Goal: Check status: Check status

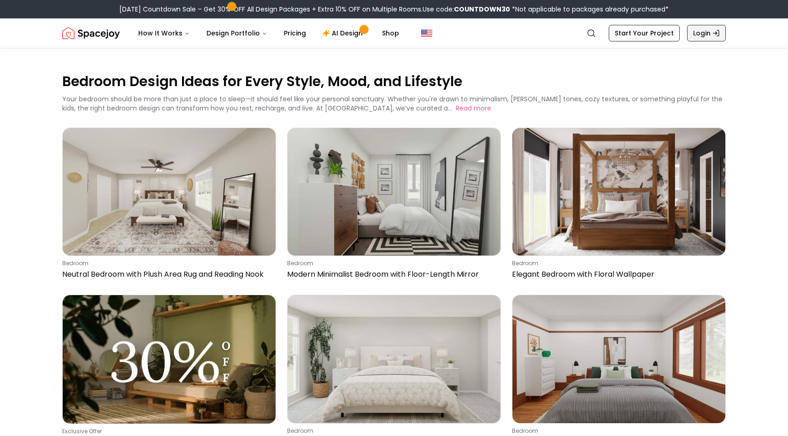
click at [703, 36] on link "Login" at bounding box center [706, 33] width 39 height 17
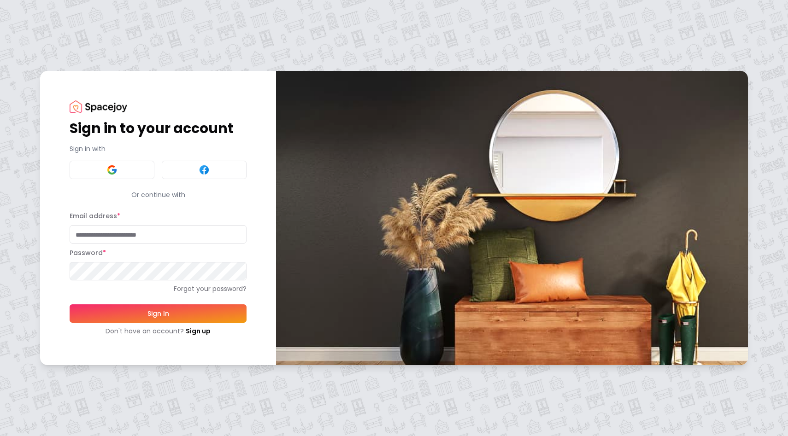
type input "**********"
click at [111, 318] on button "Sign In" at bounding box center [158, 314] width 177 height 18
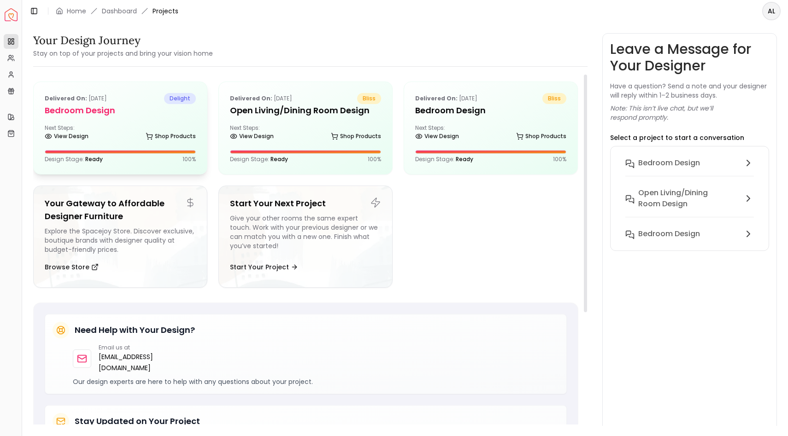
click at [152, 121] on div "Delivered on: [DATE] delight Bedroom Design Next Steps: View Design Shop Produc…" at bounding box center [120, 128] width 173 height 92
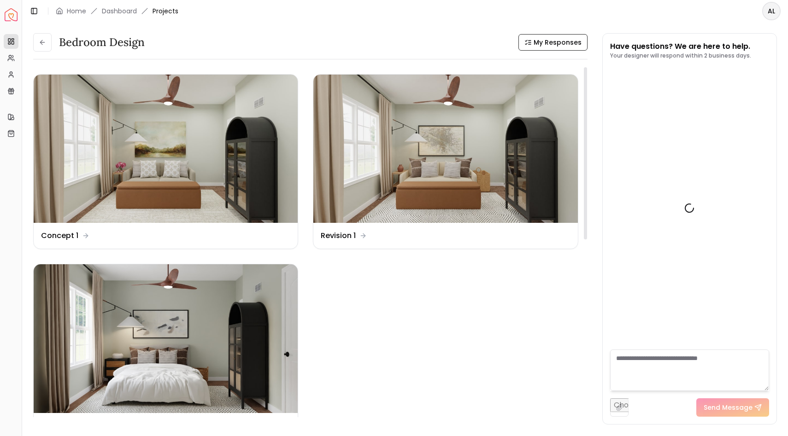
scroll to position [458, 0]
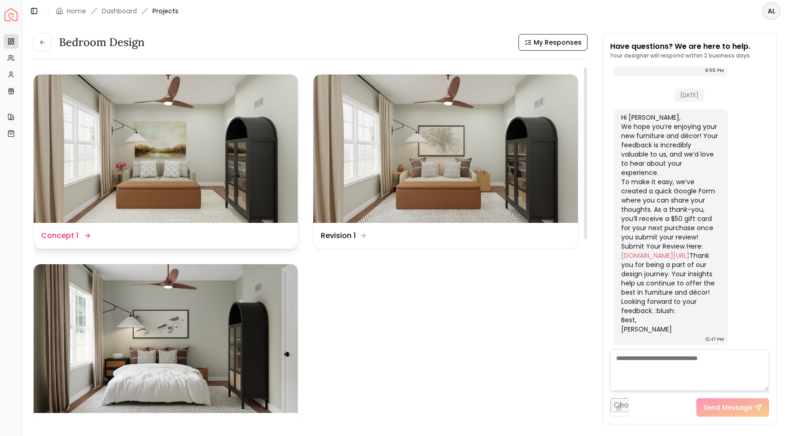
click at [170, 213] on img at bounding box center [166, 149] width 264 height 148
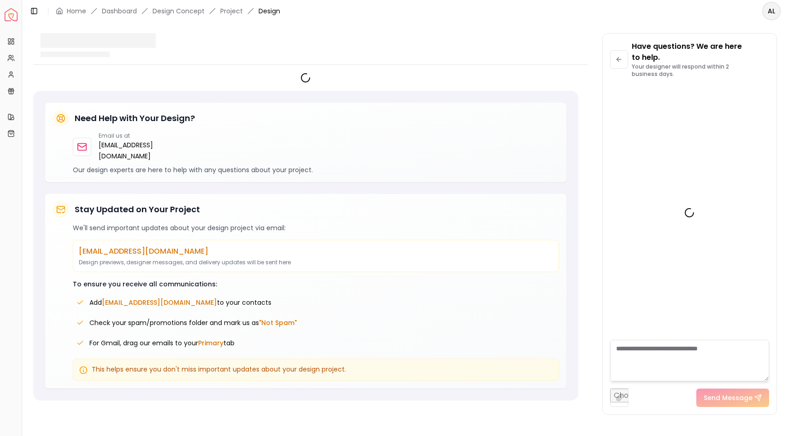
scroll to position [469, 0]
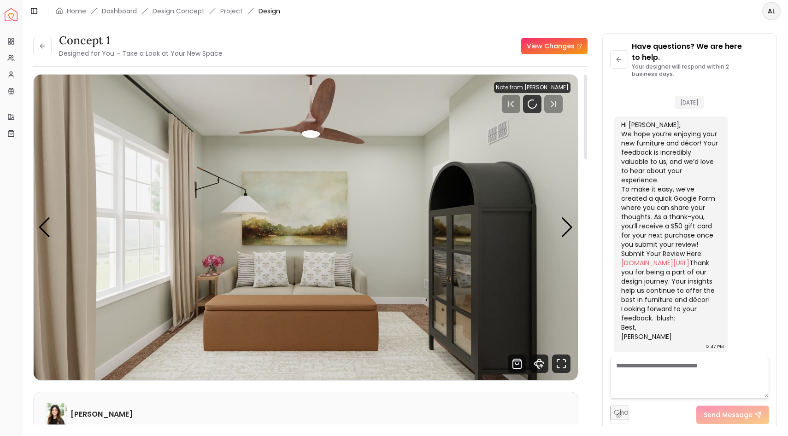
click at [593, 281] on div "Concept 1 Designed for You – Take a Look at Your New Space View Changes Concept…" at bounding box center [405, 224] width 744 height 382
click at [582, 385] on div "Concept 1 Designed for You – Take a Look at Your New Space View Changes --:-- -…" at bounding box center [310, 253] width 554 height 358
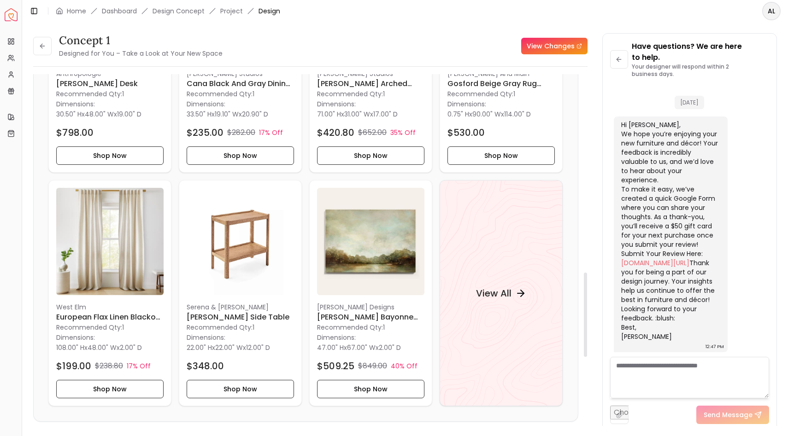
scroll to position [923, 0]
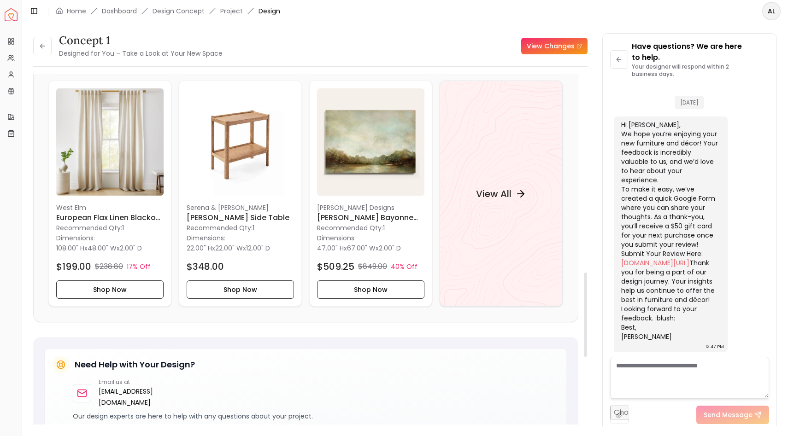
drag, startPoint x: 586, startPoint y: 156, endPoint x: 583, endPoint y: 378, distance: 222.1
click at [584, 357] on div at bounding box center [585, 315] width 3 height 84
click at [505, 196] on h4 "View All" at bounding box center [493, 194] width 35 height 13
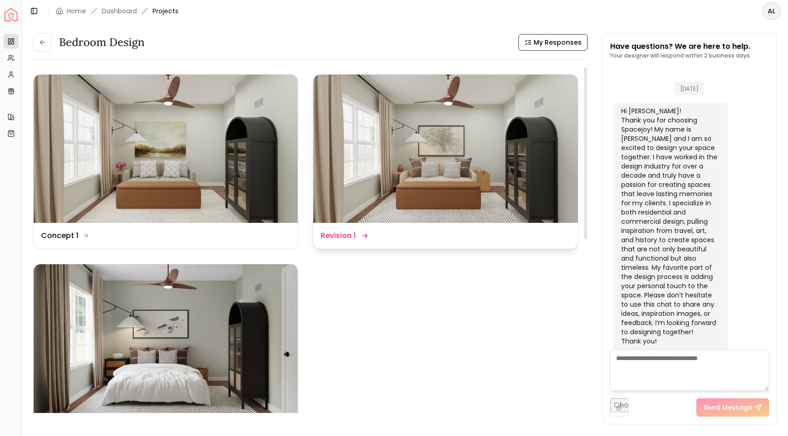
scroll to position [458, 0]
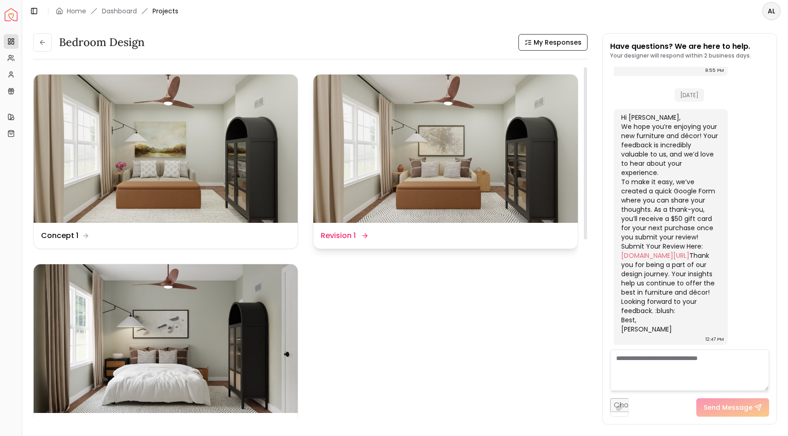
click at [350, 237] on dd "Revision 1" at bounding box center [338, 235] width 35 height 11
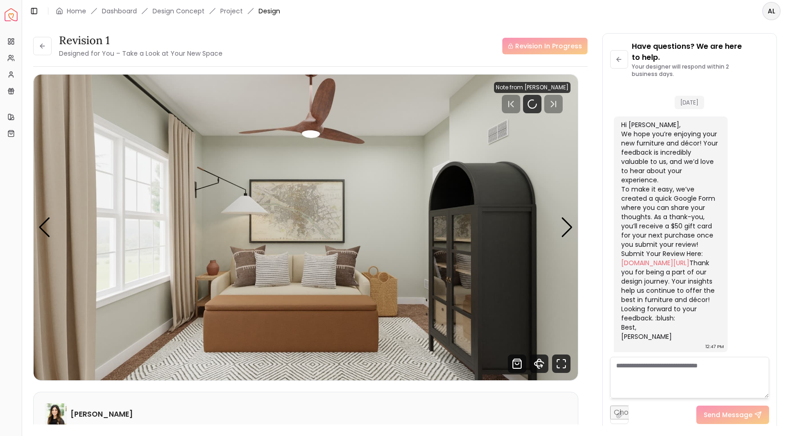
scroll to position [469, 0]
click at [609, 224] on div "Have questions? We are here to help. Your designer will respond within 2 busine…" at bounding box center [690, 233] width 174 height 398
click at [595, 379] on div "Revision 1 Designed for You – Take a Look at Your New Space Revision In Progres…" at bounding box center [405, 224] width 744 height 382
drag, startPoint x: 588, startPoint y: 403, endPoint x: 587, endPoint y: 436, distance: 33.2
click at [587, 436] on main "Toggle Sidebar Home Dashboard Design Concept Project Design AL Revision 1 Desig…" at bounding box center [405, 218] width 766 height 436
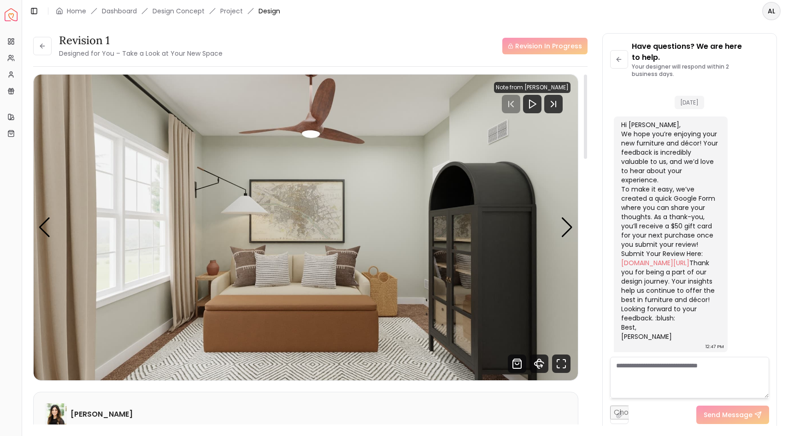
scroll to position [0, 0]
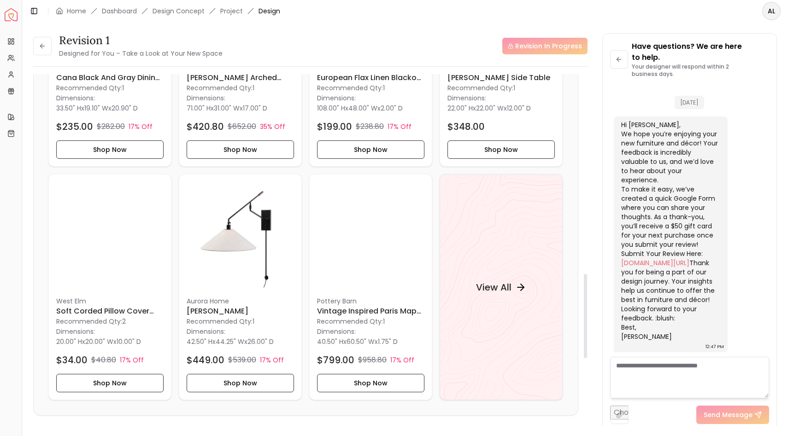
drag, startPoint x: 585, startPoint y: 156, endPoint x: 586, endPoint y: 353, distance: 196.8
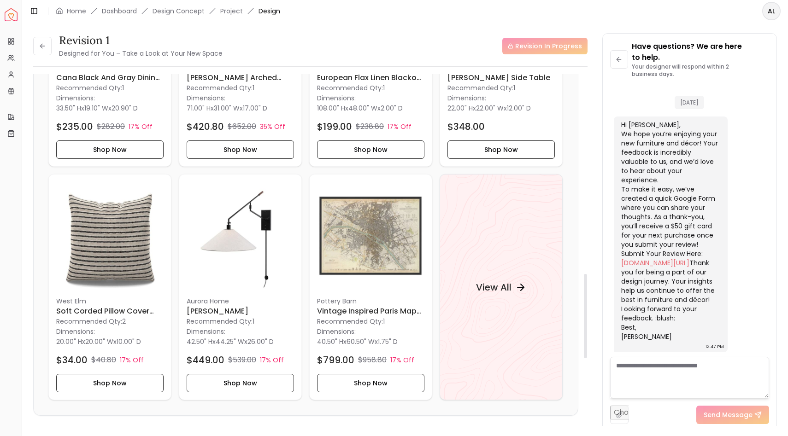
click at [587, 355] on div at bounding box center [585, 253] width 5 height 358
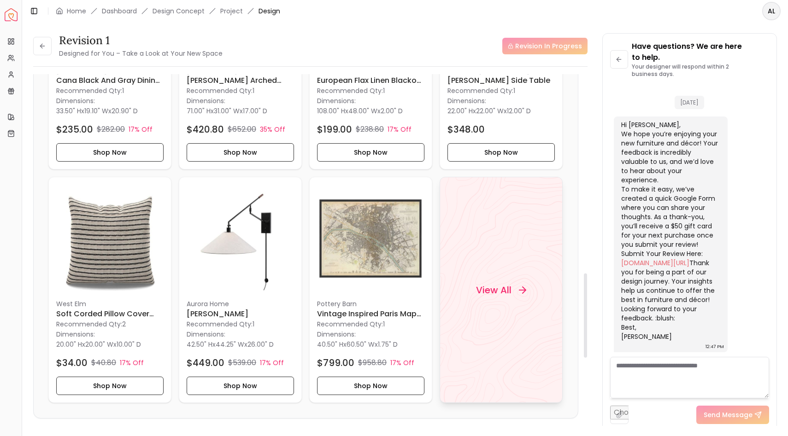
click at [504, 290] on h4 "View All" at bounding box center [493, 290] width 35 height 13
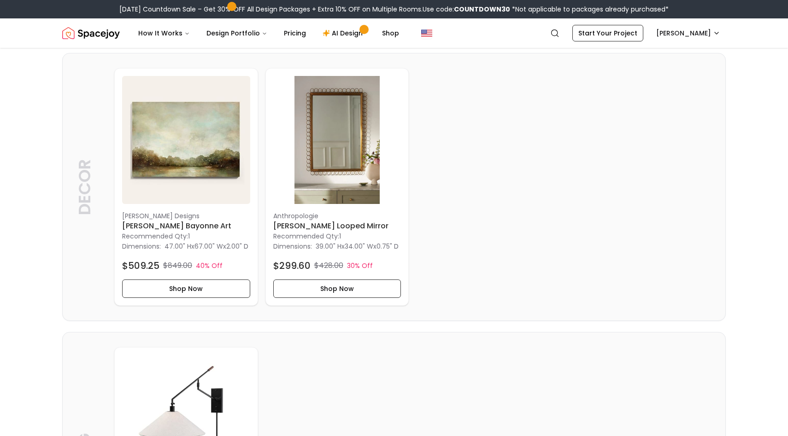
scroll to position [793, 0]
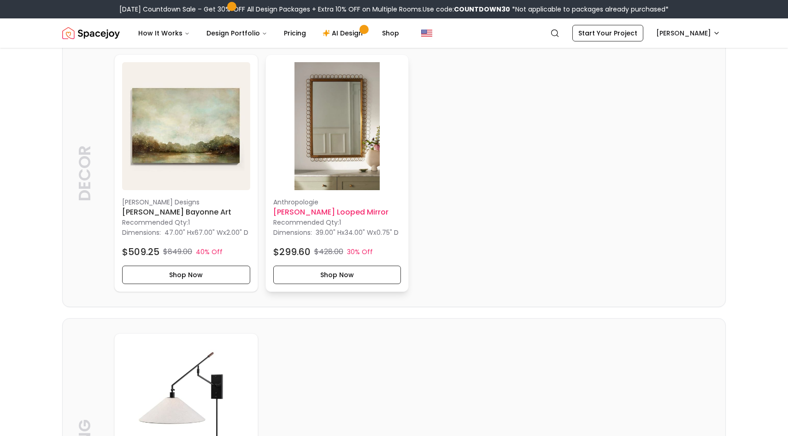
click at [318, 133] on img at bounding box center [337, 126] width 128 height 128
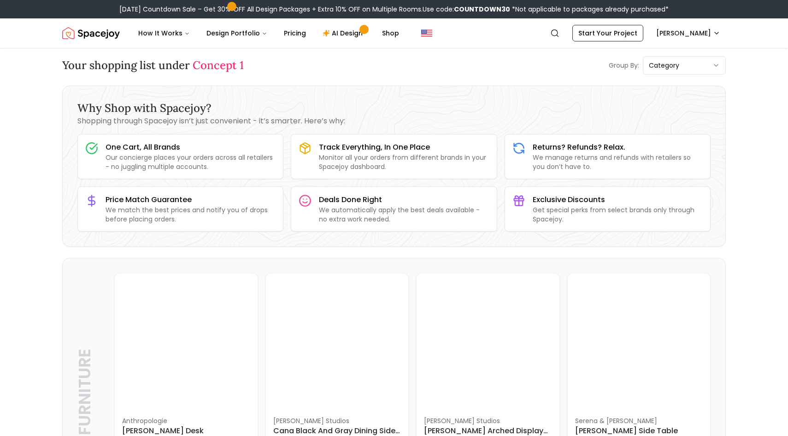
scroll to position [0, 0]
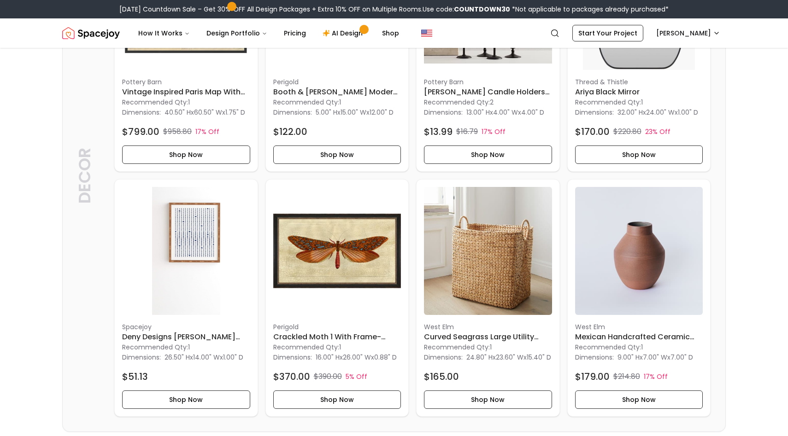
scroll to position [1216, 0]
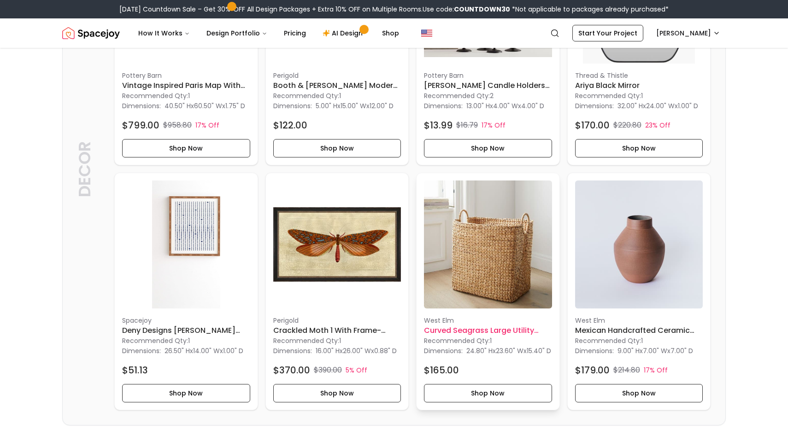
click at [489, 294] on img at bounding box center [488, 245] width 128 height 128
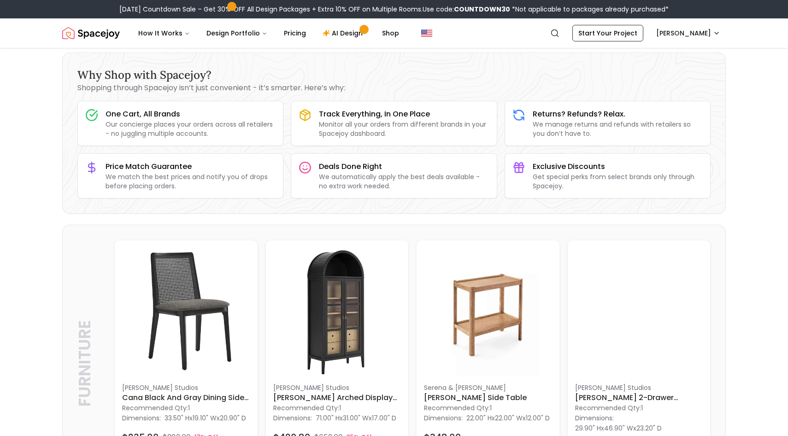
scroll to position [0, 0]
